Goal: Find specific page/section: Find specific page/section

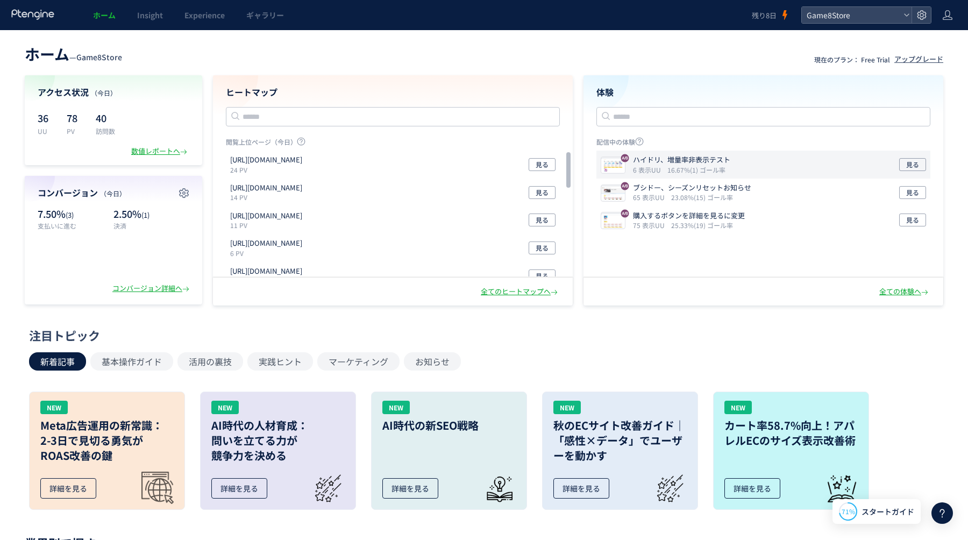
click at [710, 169] on icon "16.67%(1) ゴール率" at bounding box center [696, 169] width 58 height 9
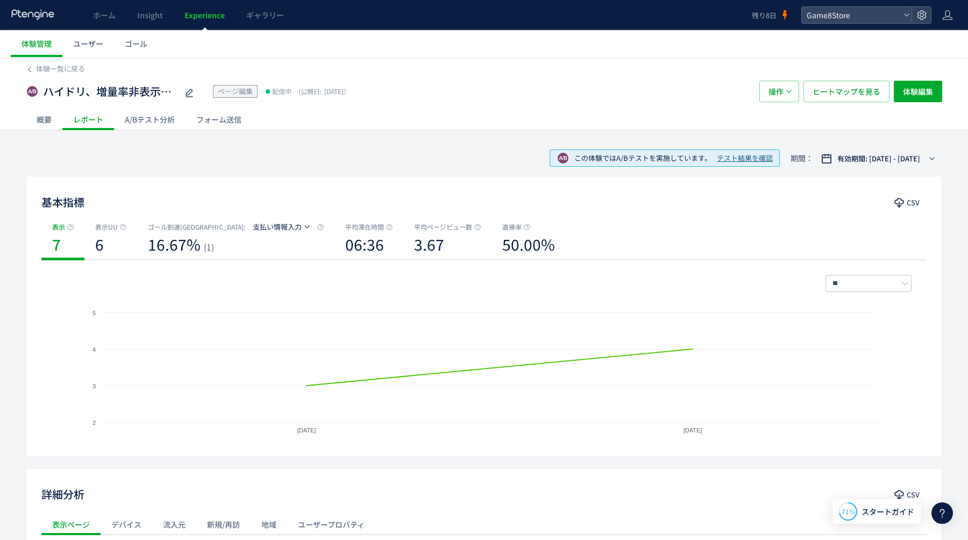
click at [153, 118] on div "A/Bテスト分析" at bounding box center [150, 120] width 72 height 22
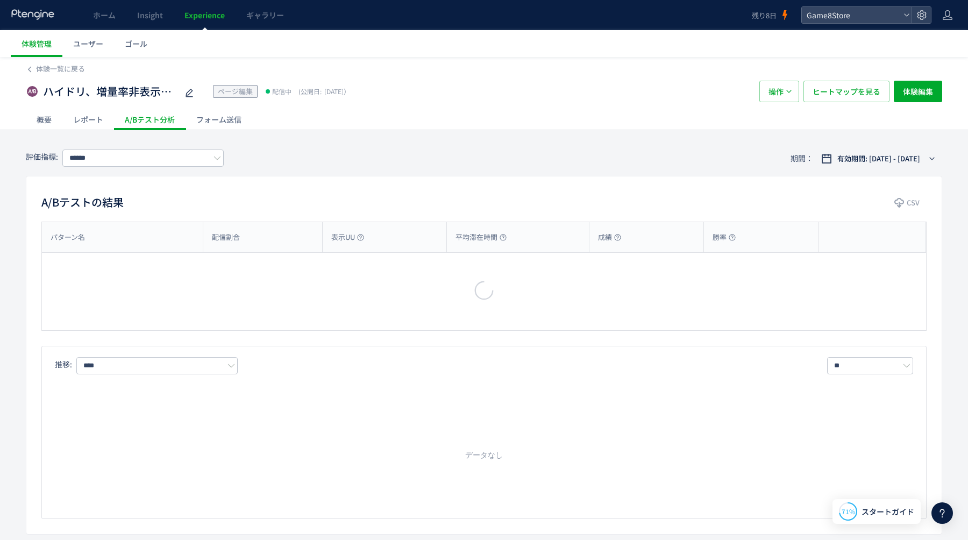
type input "*******"
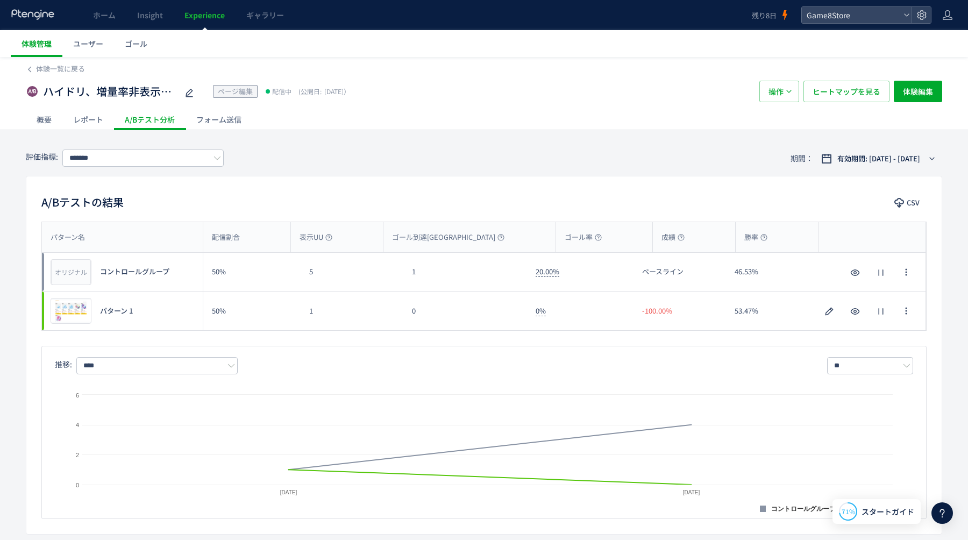
click at [30, 46] on span "体験管理" at bounding box center [37, 43] width 30 height 11
